Goal: Transaction & Acquisition: Purchase product/service

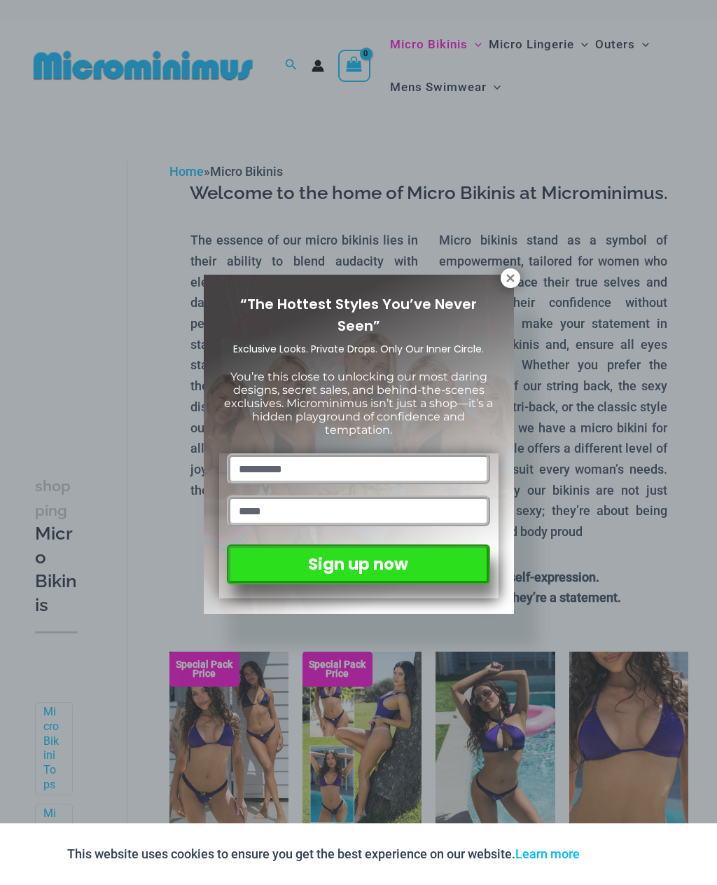
click at [513, 284] on icon at bounding box center [510, 278] width 13 height 13
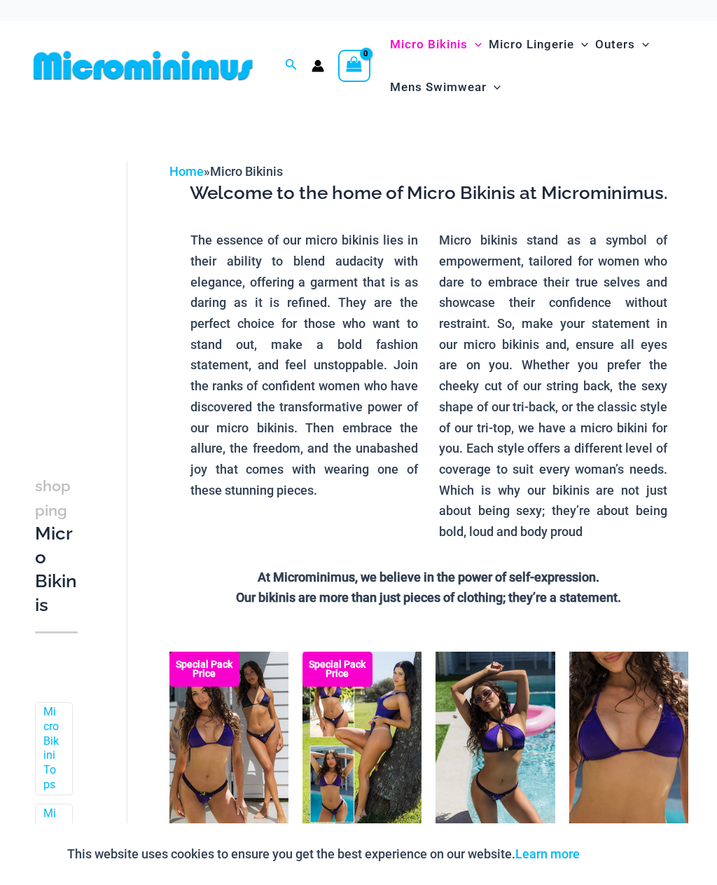
click at [182, 173] on link "Home" at bounding box center [187, 171] width 34 height 15
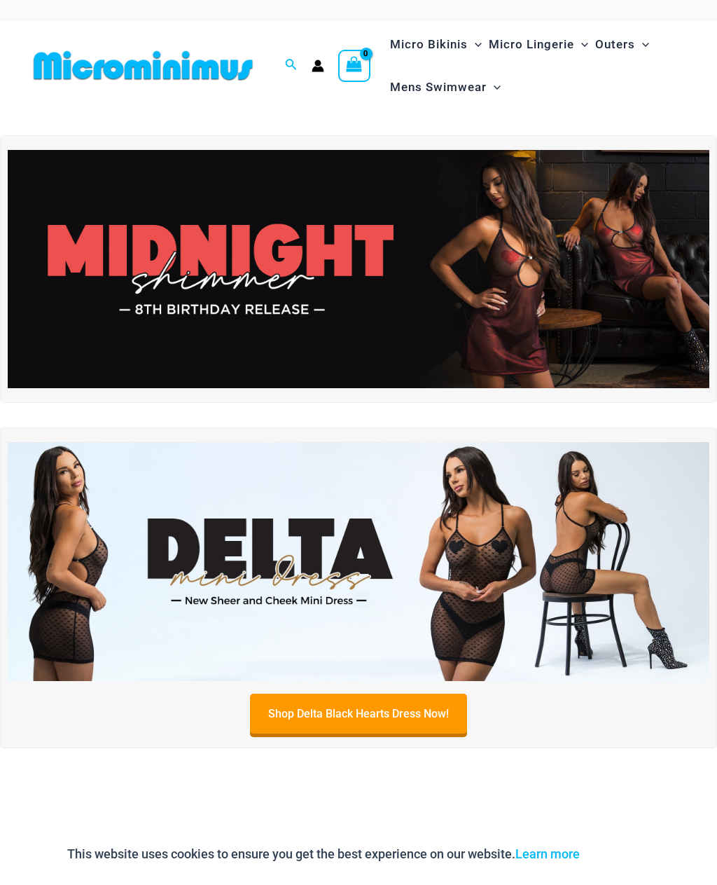
click at [109, 331] on img at bounding box center [359, 269] width 702 height 239
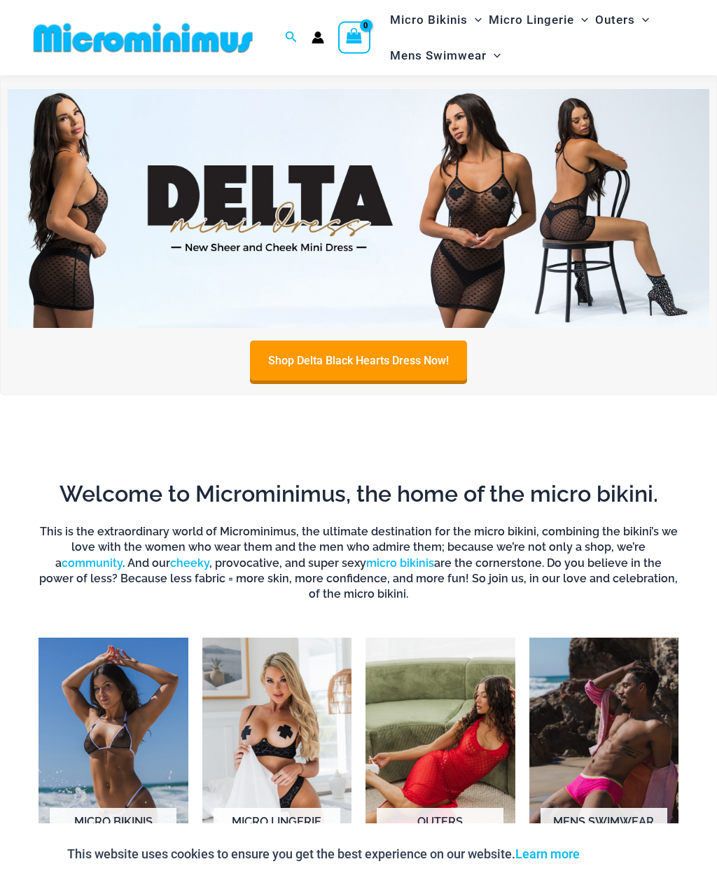
scroll to position [339, 0]
click at [137, 249] on img at bounding box center [359, 208] width 702 height 239
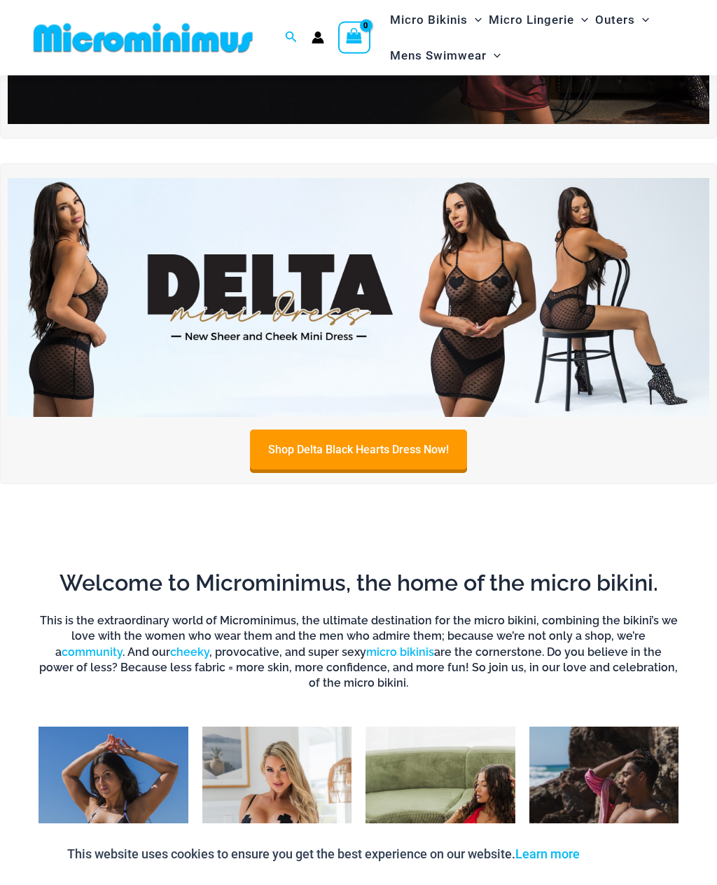
scroll to position [264, 0]
click at [417, 457] on link "Shop Delta Black Hearts Dress Now!" at bounding box center [358, 449] width 217 height 40
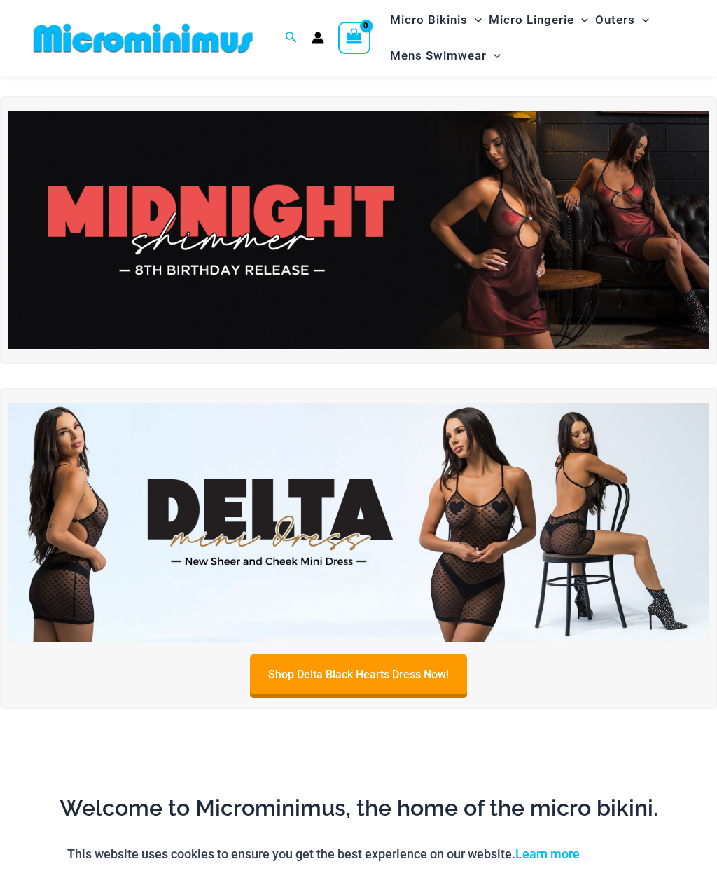
scroll to position [25, 0]
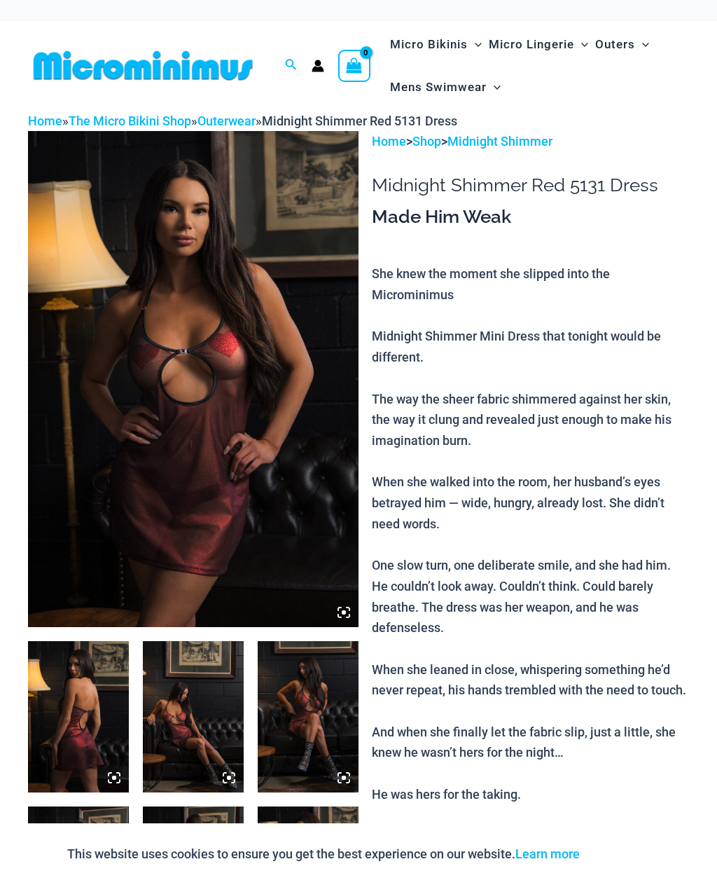
click at [342, 609] on icon at bounding box center [344, 612] width 13 height 13
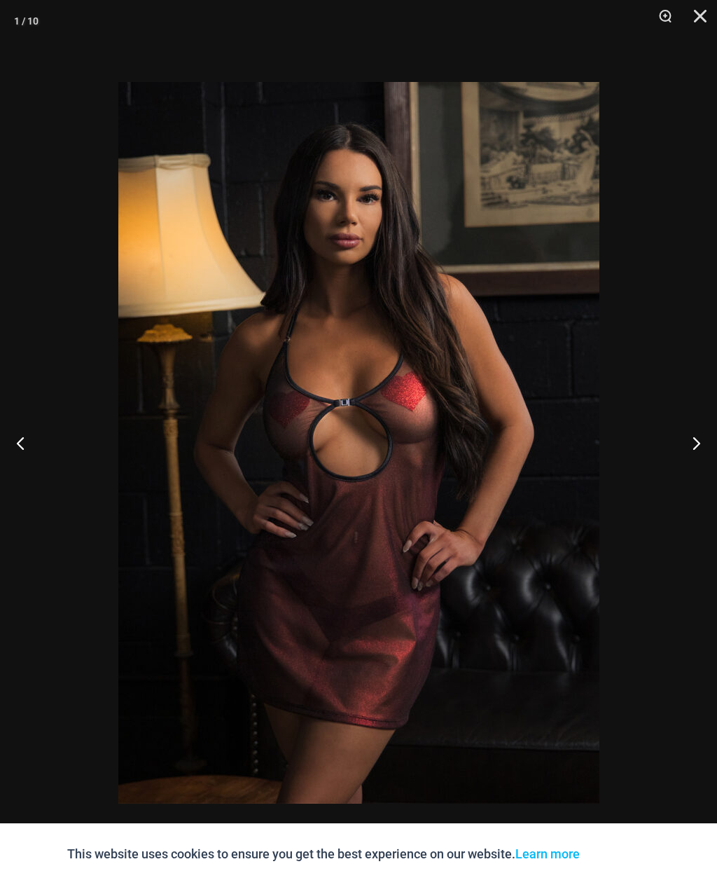
click at [579, 846] on link "Learn more" at bounding box center [548, 853] width 64 height 15
click at [46, 422] on button "Previous" at bounding box center [26, 443] width 53 height 70
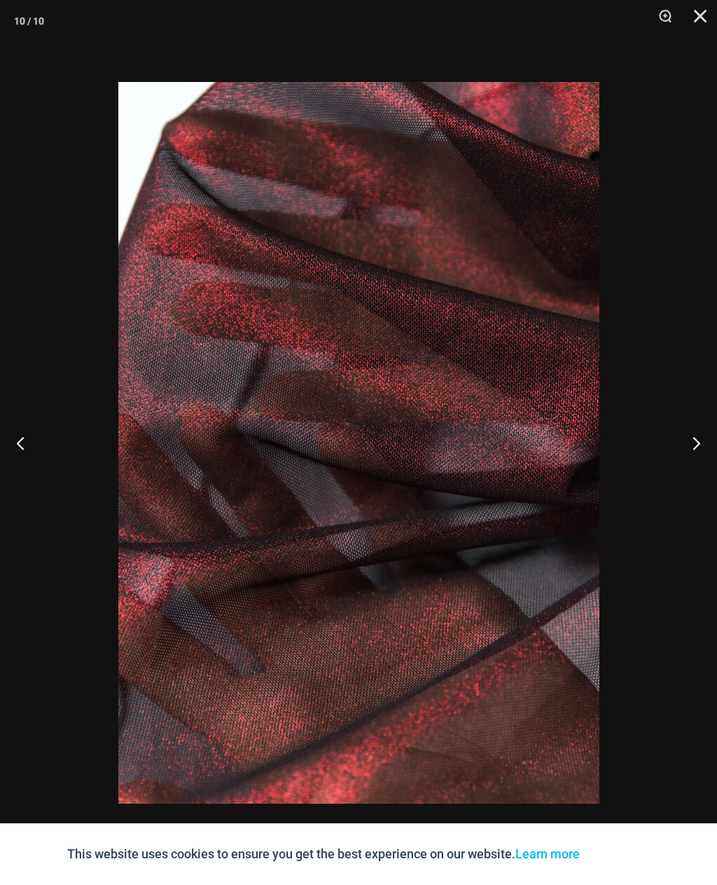
click at [30, 443] on button "Previous" at bounding box center [26, 443] width 53 height 70
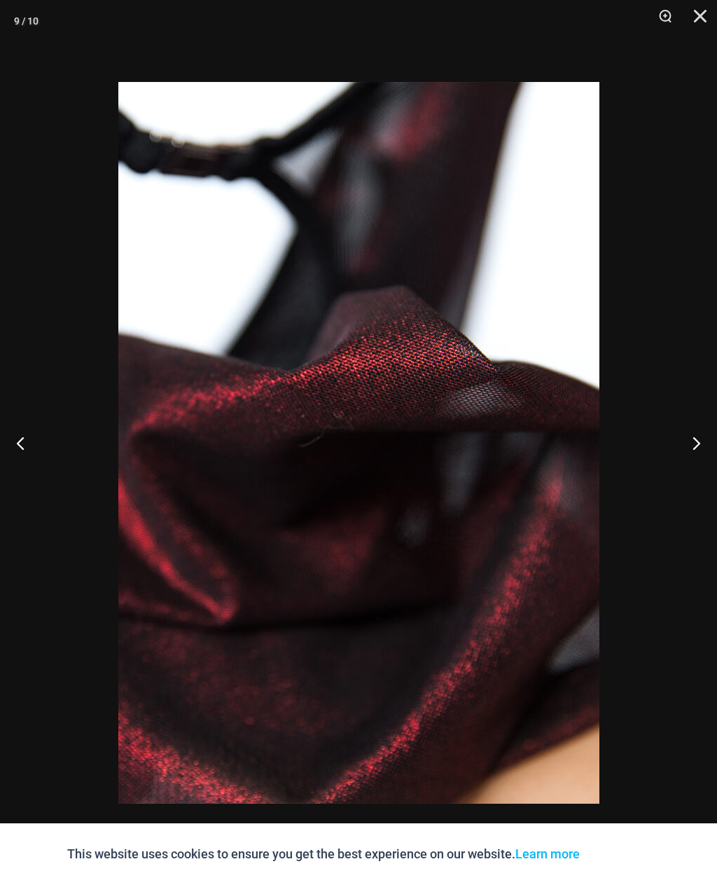
click at [23, 446] on button "Previous" at bounding box center [26, 443] width 53 height 70
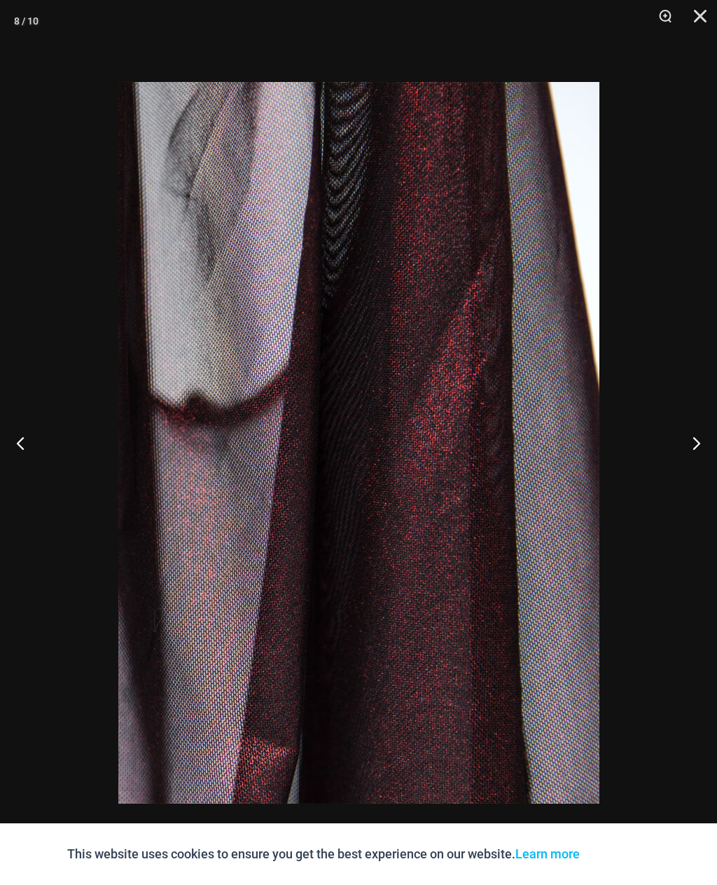
click at [23, 439] on button "Previous" at bounding box center [26, 443] width 53 height 70
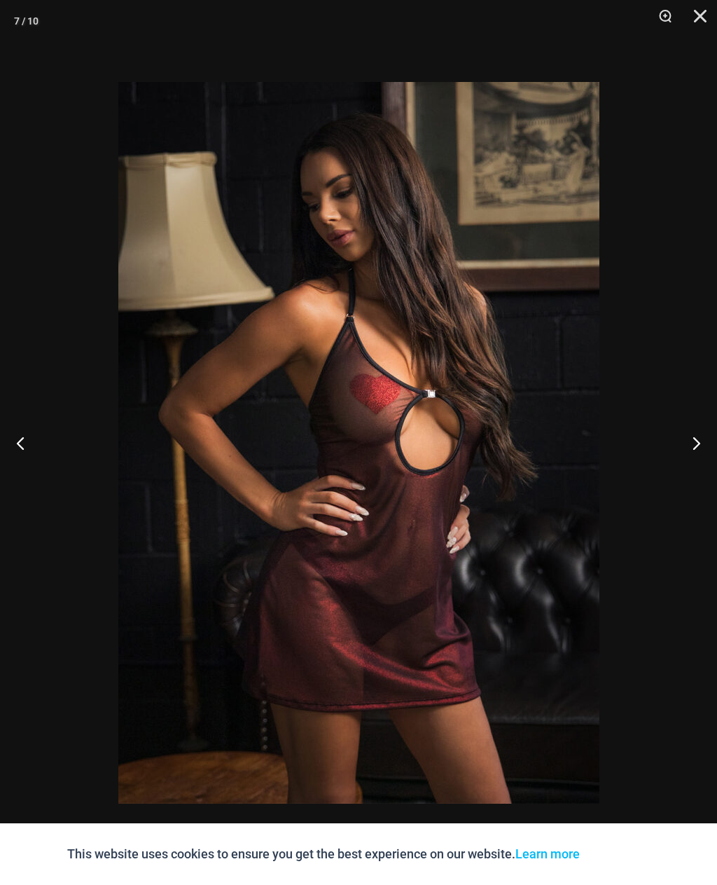
click at [28, 453] on button "Previous" at bounding box center [26, 443] width 53 height 70
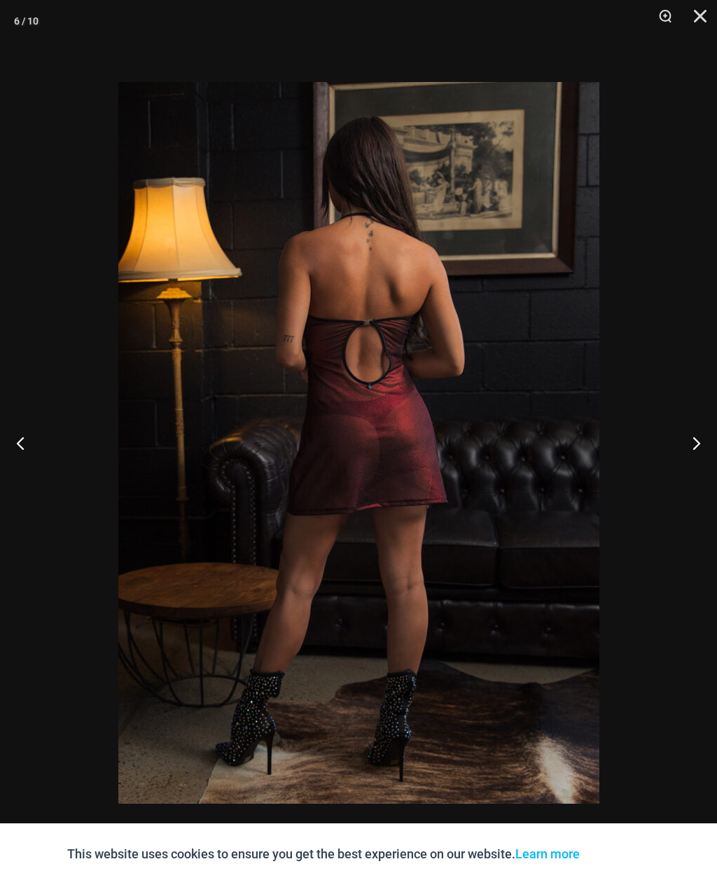
click at [32, 452] on button "Previous" at bounding box center [26, 443] width 53 height 70
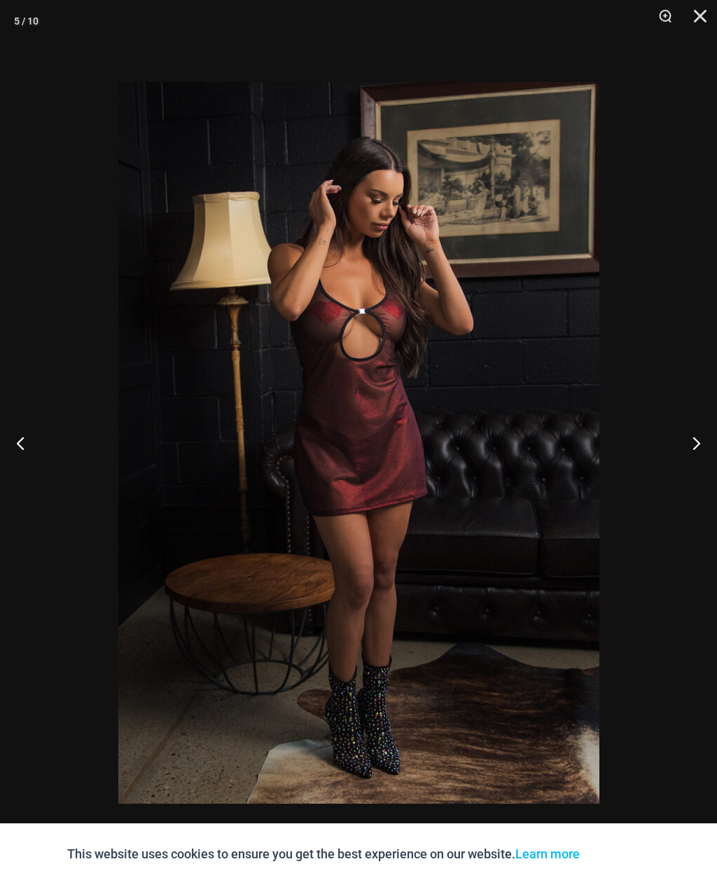
click at [32, 450] on button "Previous" at bounding box center [26, 443] width 53 height 70
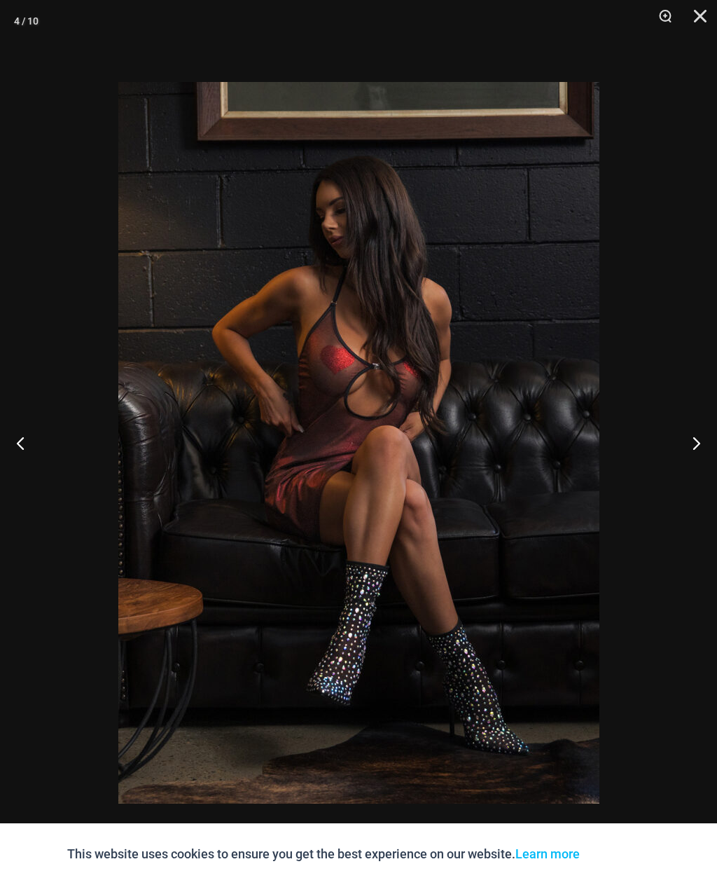
click at [36, 453] on button "Previous" at bounding box center [26, 443] width 53 height 70
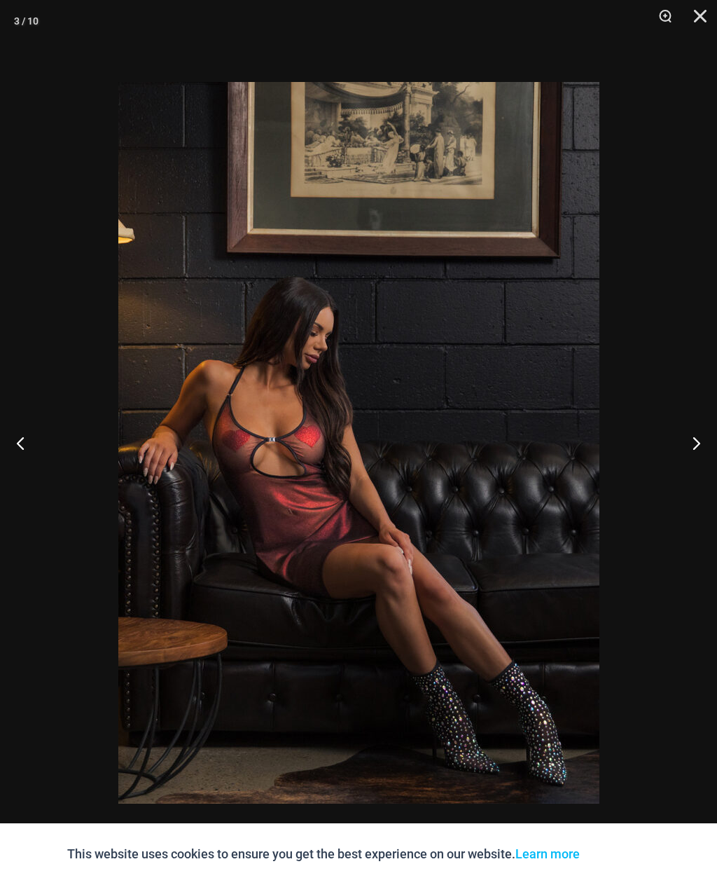
click at [32, 454] on button "Previous" at bounding box center [26, 443] width 53 height 70
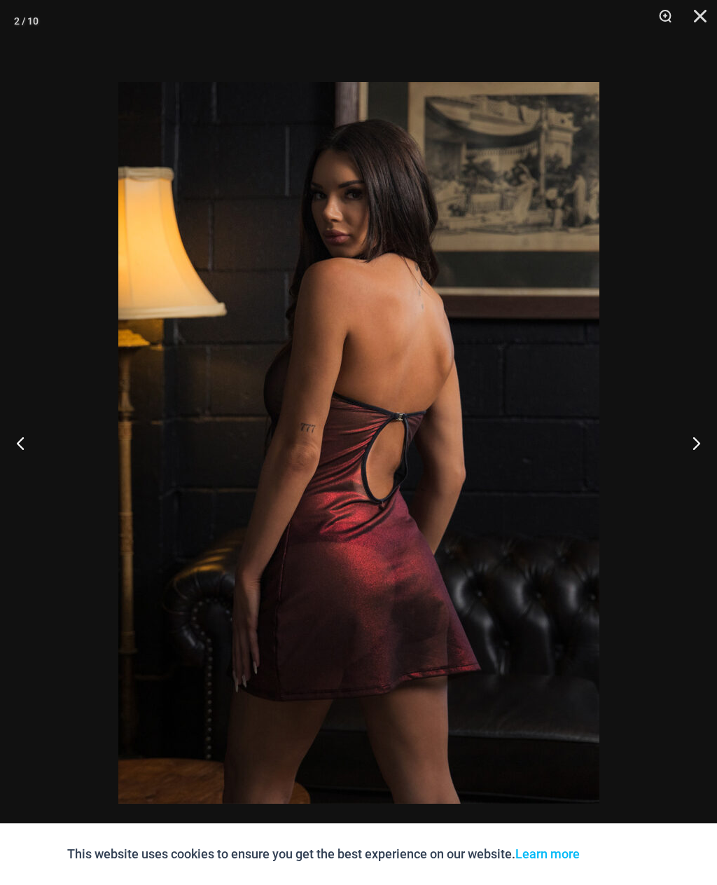
click at [700, 25] on button "Close" at bounding box center [695, 21] width 35 height 42
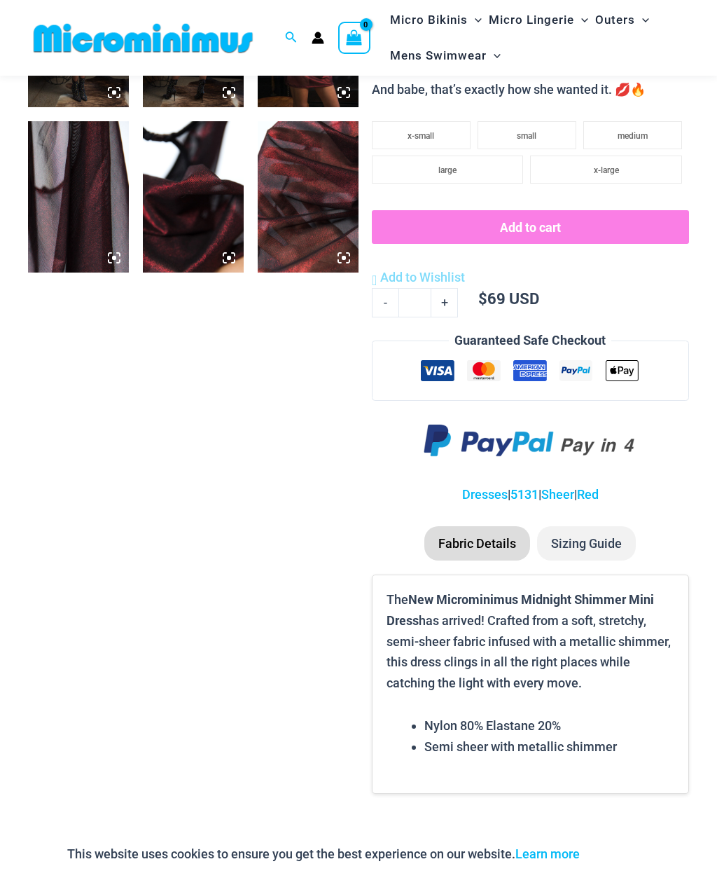
scroll to position [836, 0]
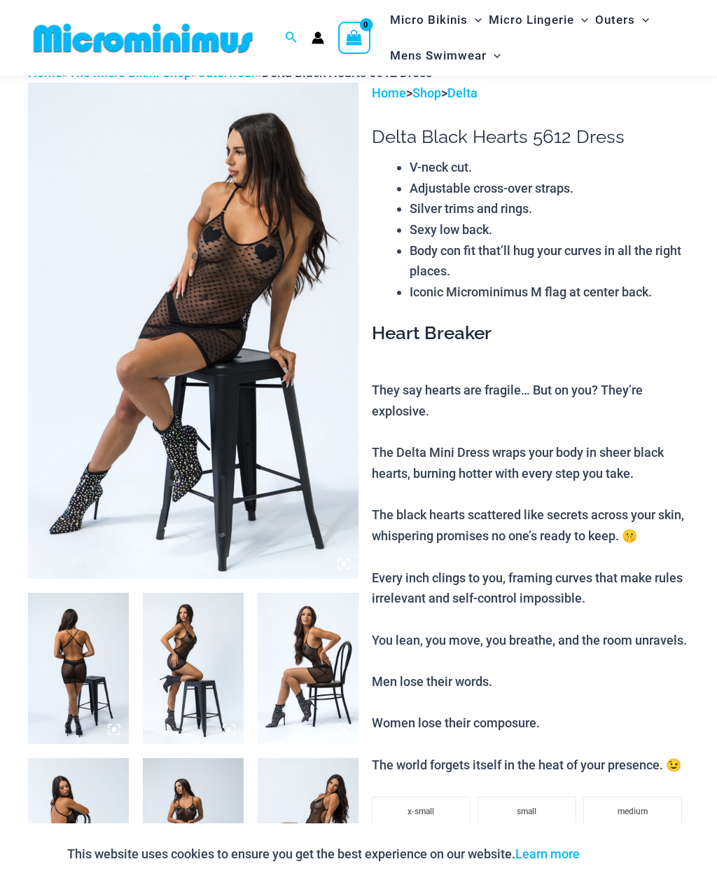
scroll to position [5, 0]
